Goal: Task Accomplishment & Management: Use online tool/utility

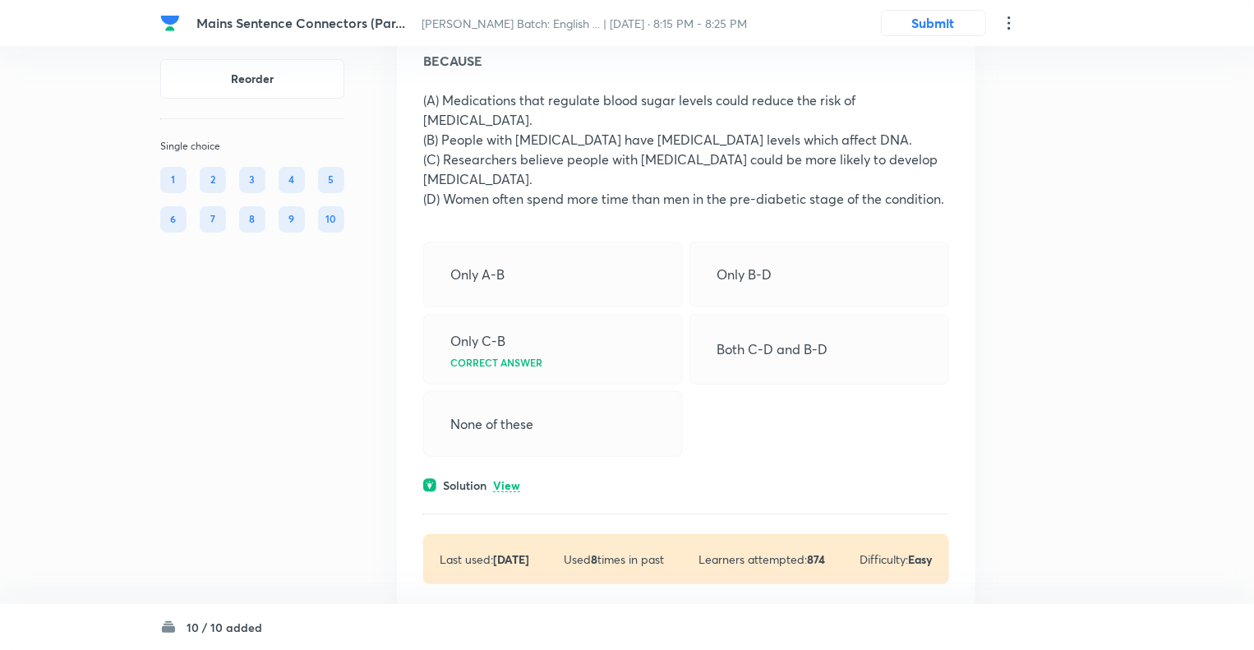
click at [1014, 25] on icon at bounding box center [1009, 23] width 20 height 20
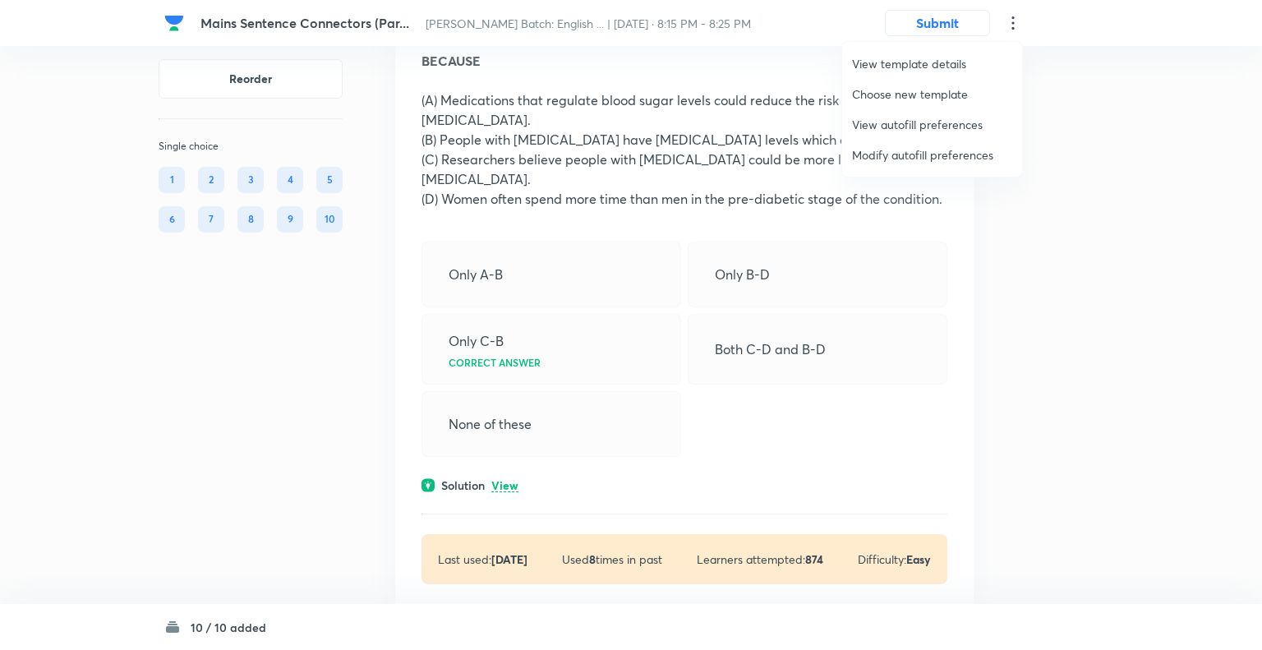
click at [928, 158] on span "Modify autofill preferences" at bounding box center [932, 154] width 160 height 17
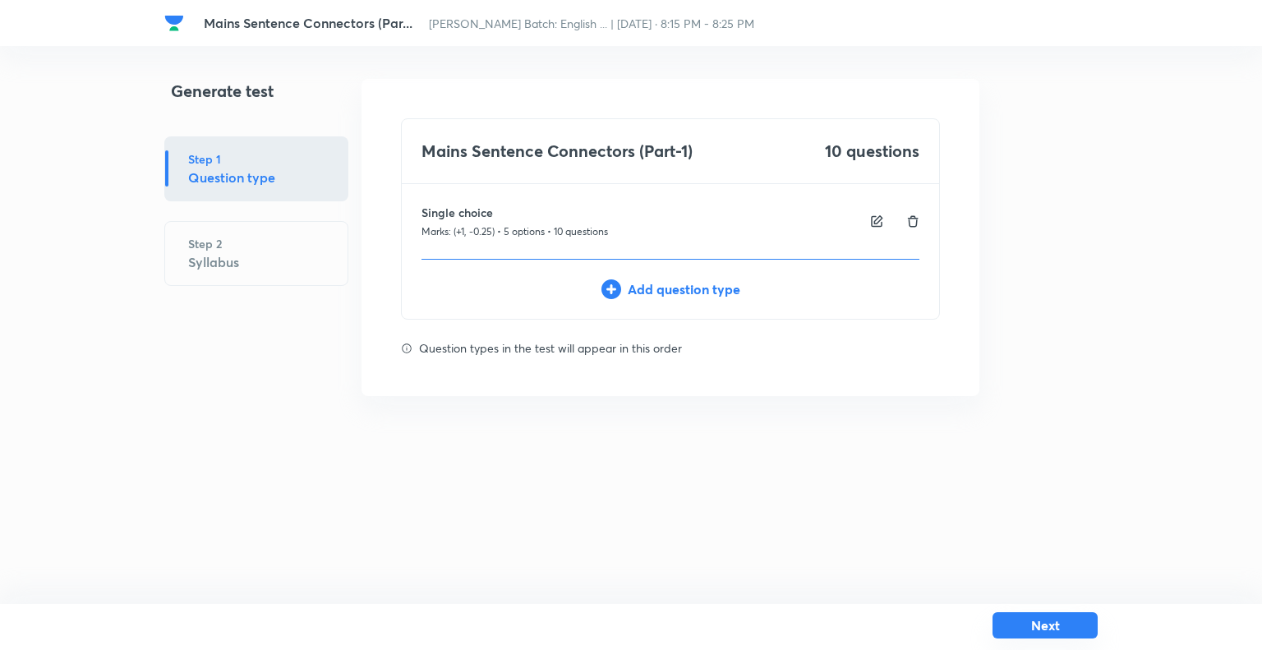
click at [1035, 624] on button "Next" at bounding box center [1044, 625] width 105 height 26
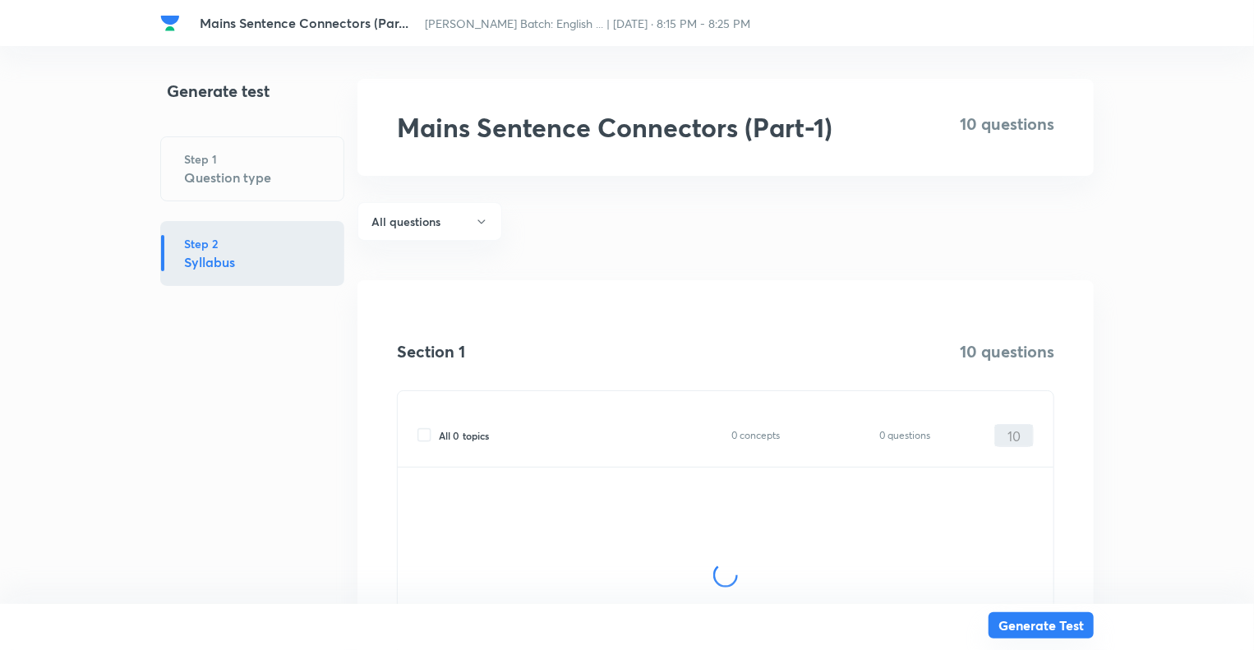
click at [1035, 624] on button "Generate Test" at bounding box center [1040, 625] width 105 height 26
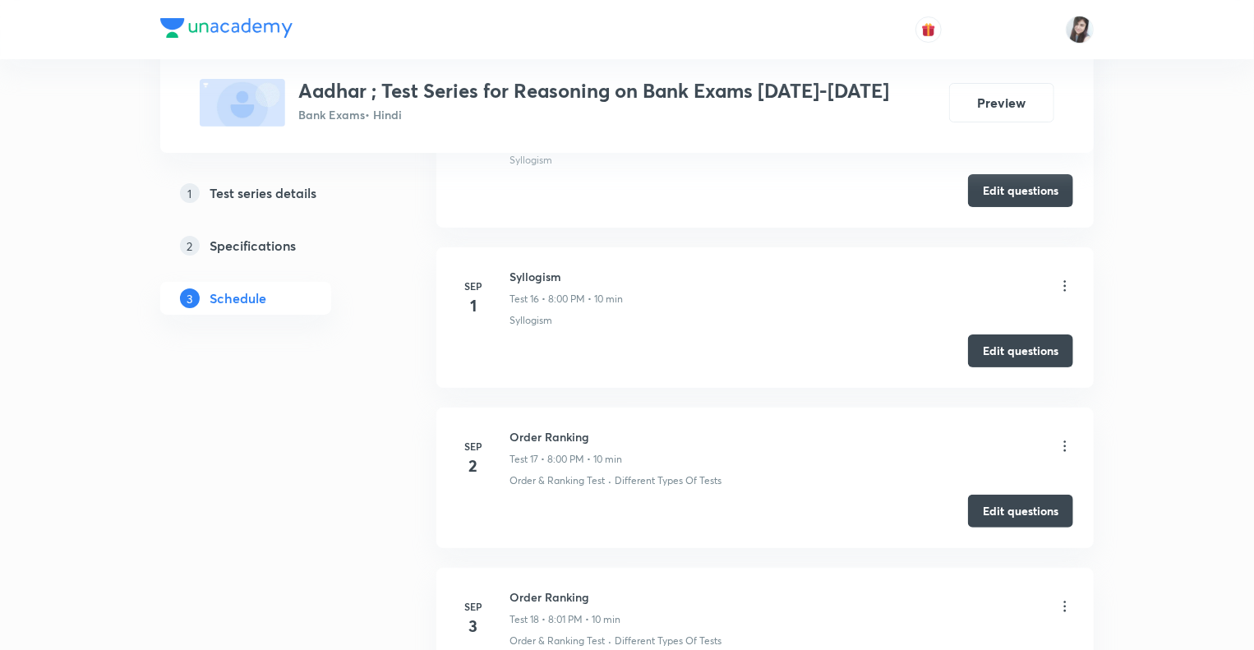
scroll to position [3332, 0]
